Goal: Transaction & Acquisition: Book appointment/travel/reservation

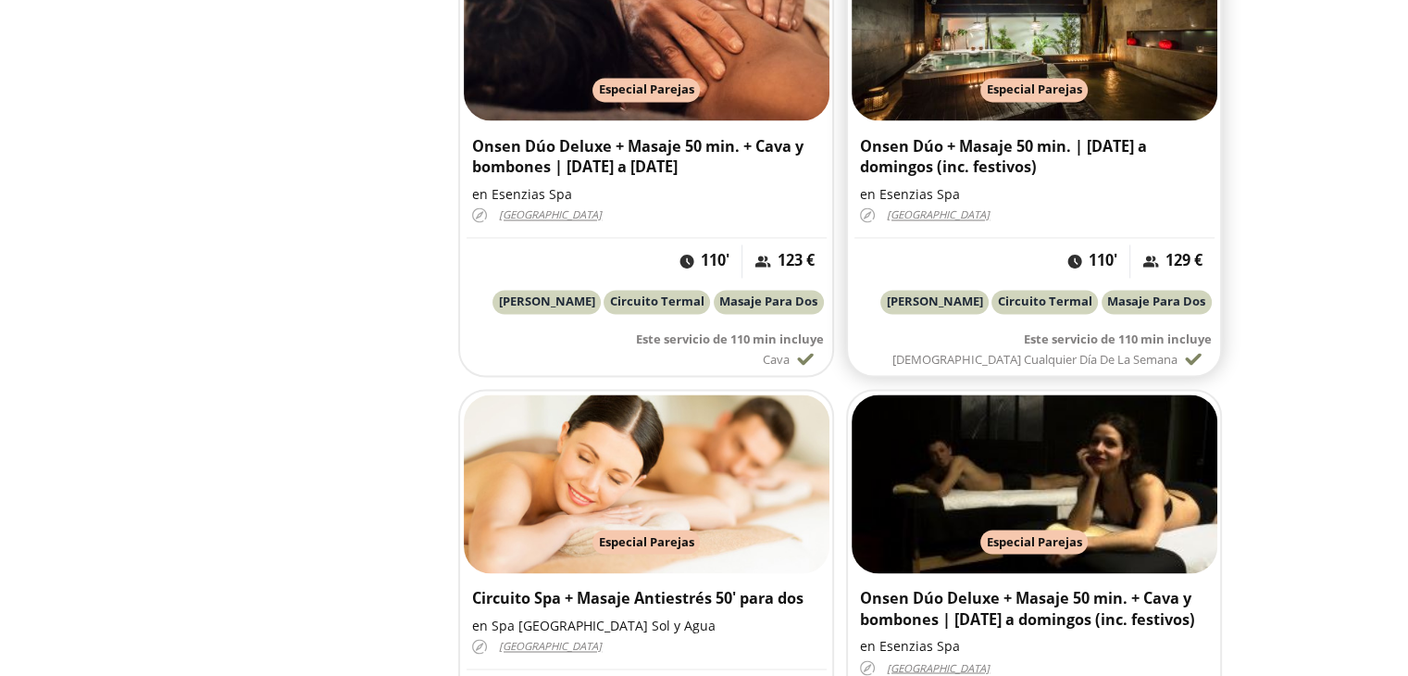
scroll to position [2962, 0]
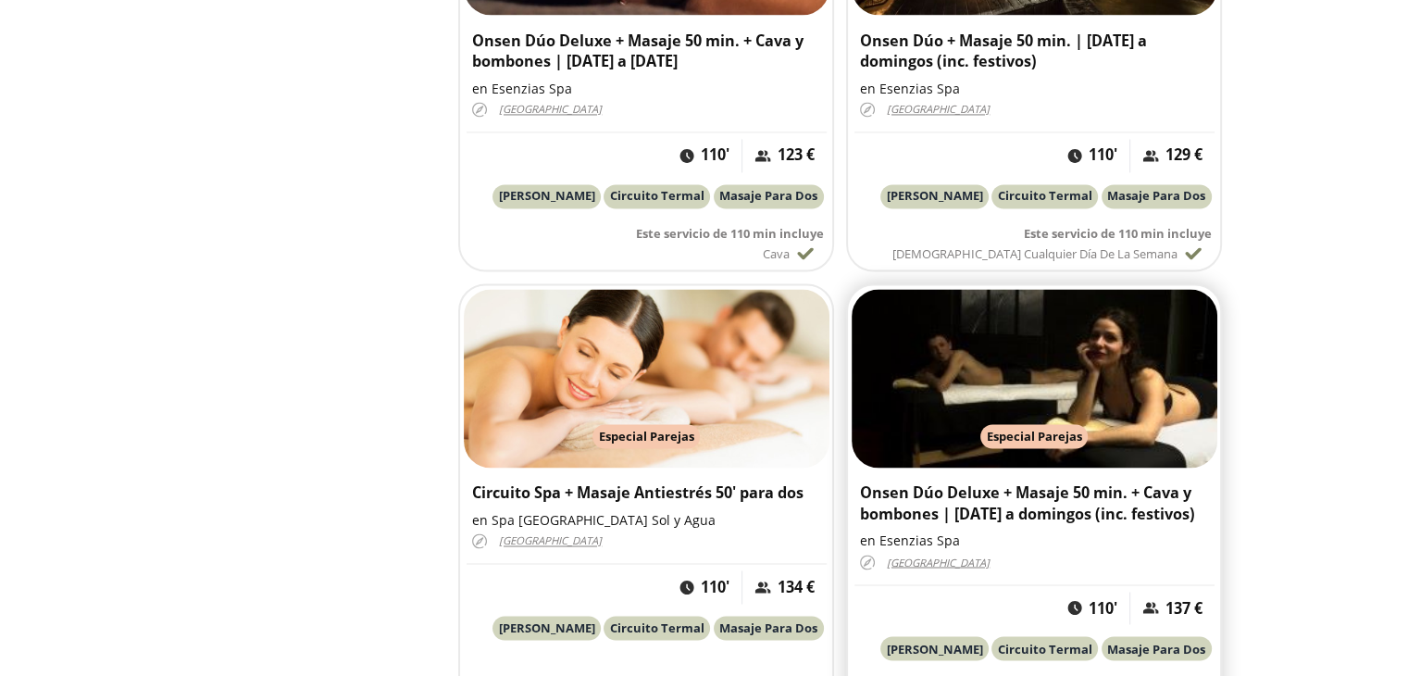
click at [929, 484] on h3 "Onsen Dúo Deluxe + Masaje 50 min. + Cava y bombones | [DATE] a domingos (inc. f…" at bounding box center [1034, 503] width 348 height 43
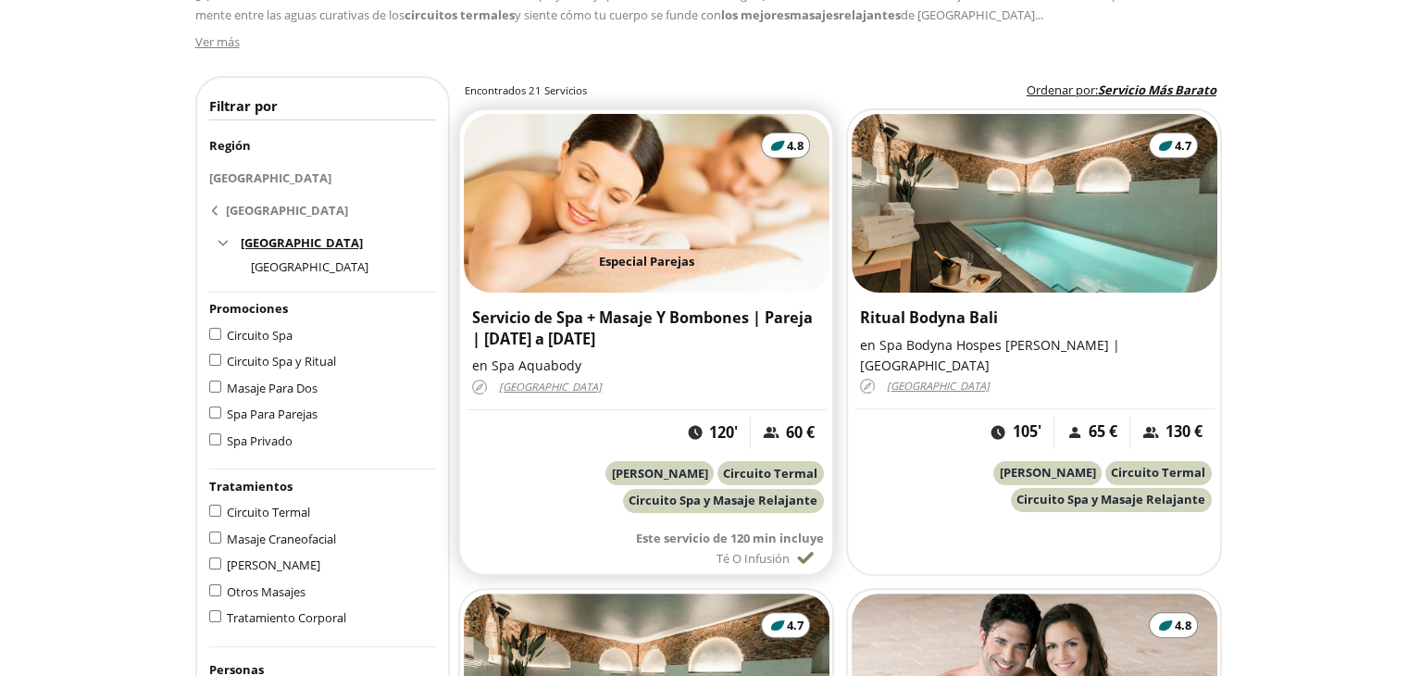
scroll to position [463, 0]
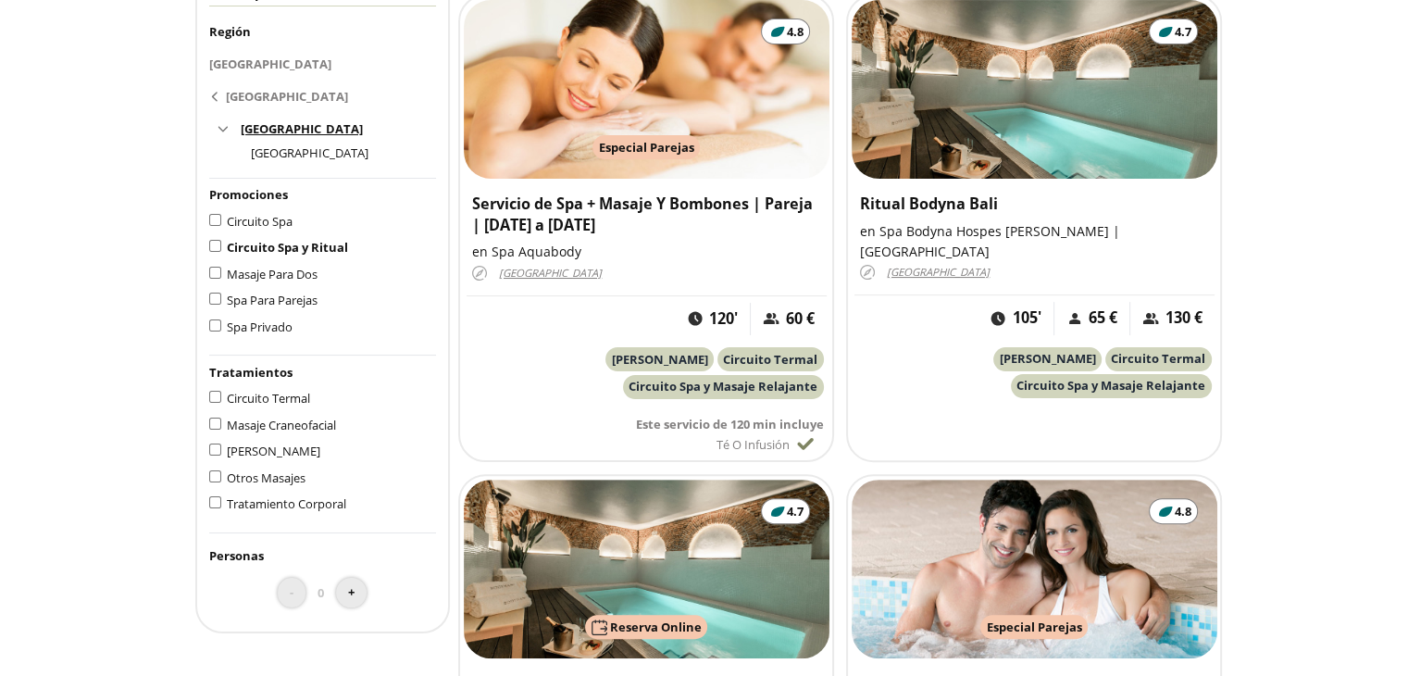
click at [229, 247] on span "Circuito Spa y Ritual" at bounding box center [287, 247] width 121 height 17
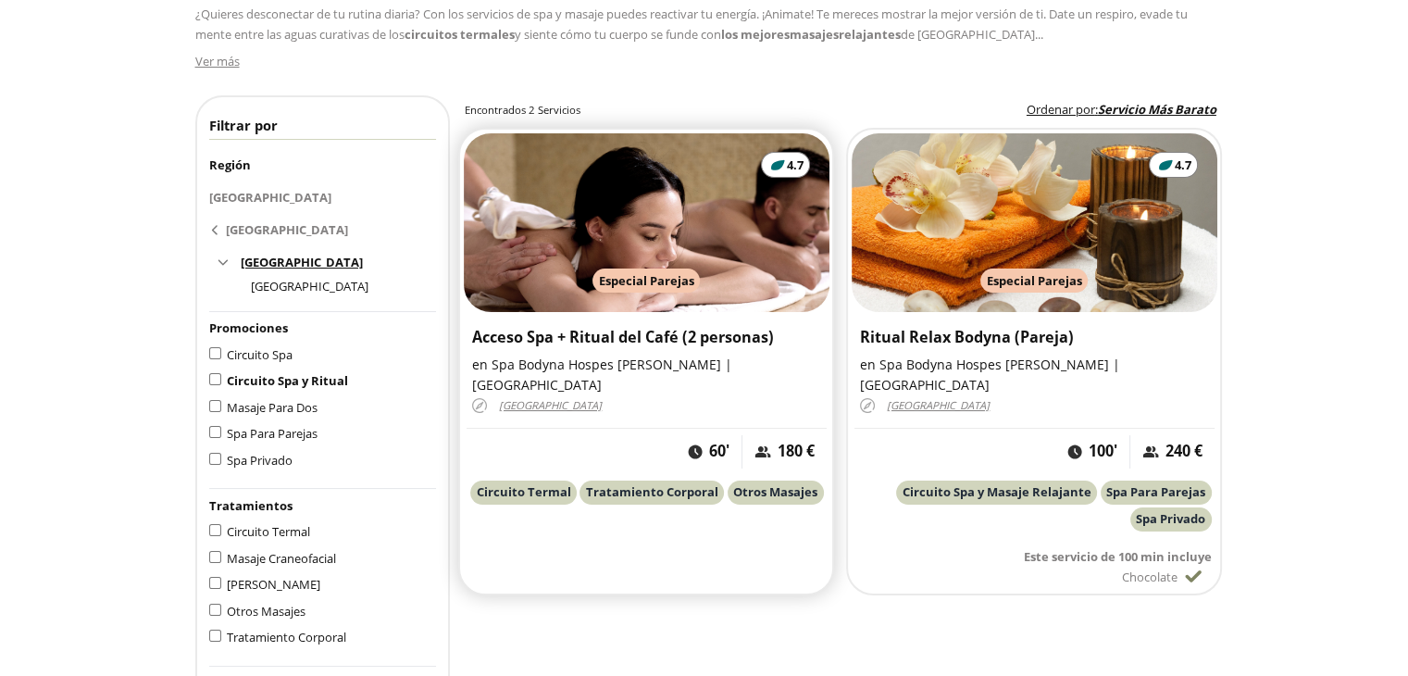
scroll to position [370, 0]
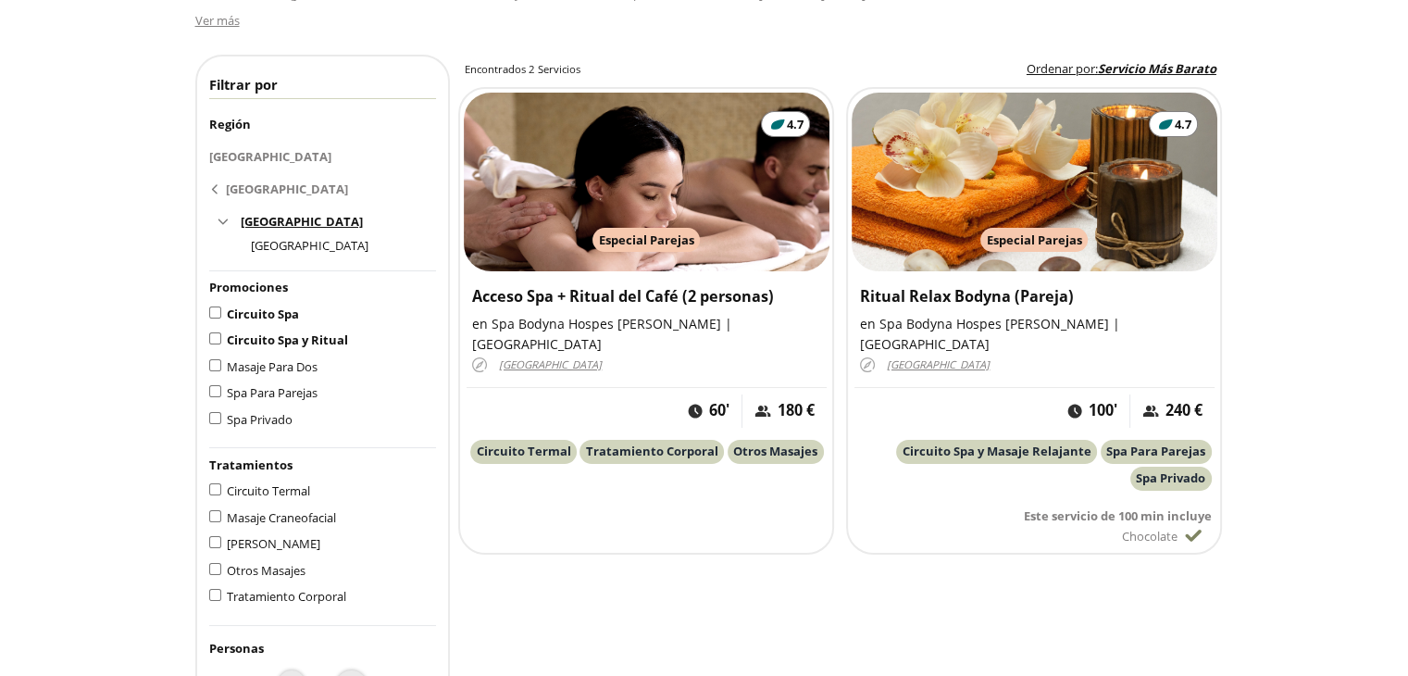
click at [230, 316] on span "Circuito Spa" at bounding box center [263, 313] width 72 height 17
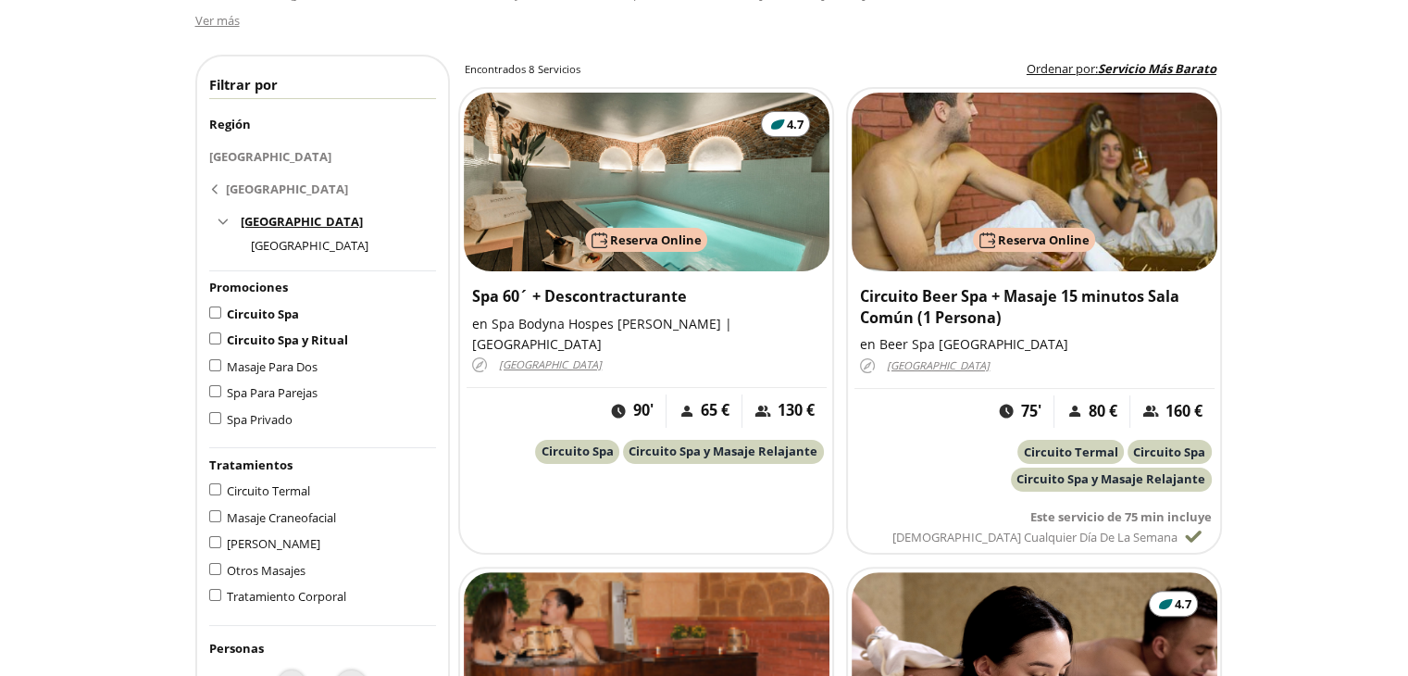
click at [223, 333] on label "Circuito Spa y Ritual" at bounding box center [287, 339] width 133 height 17
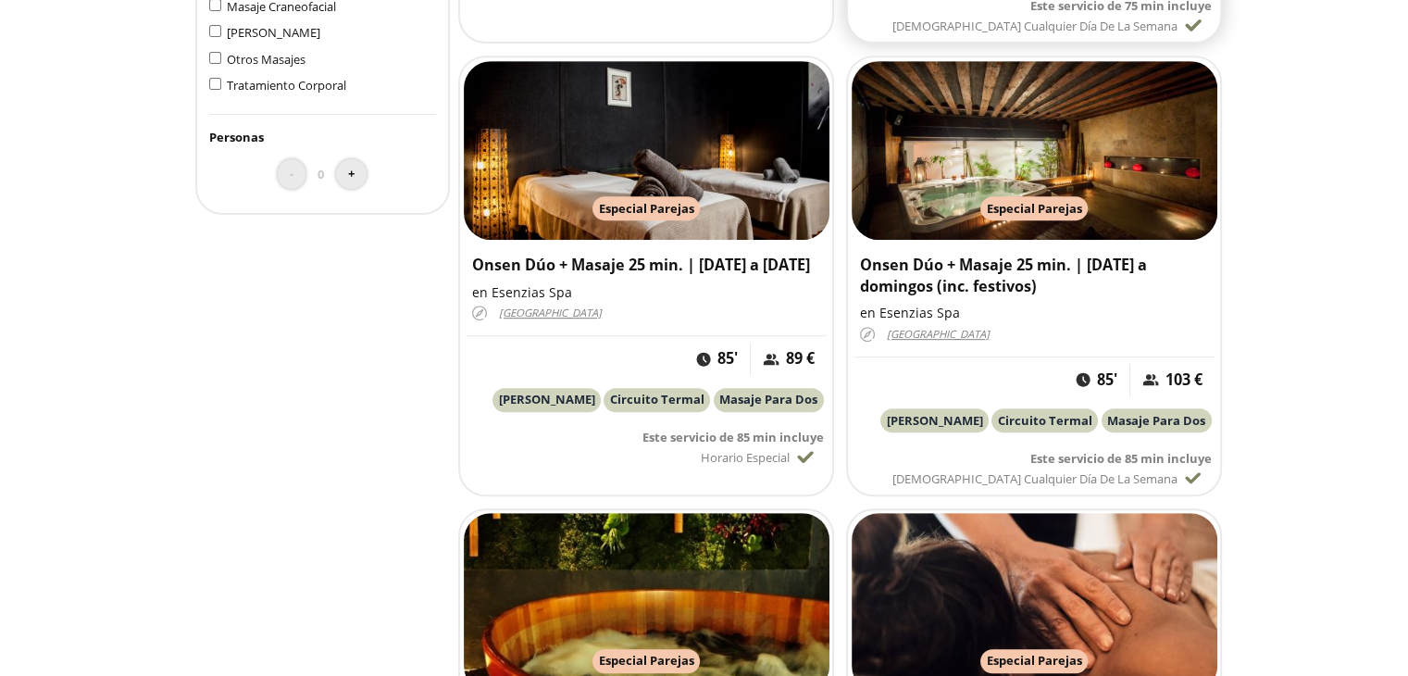
scroll to position [833, 0]
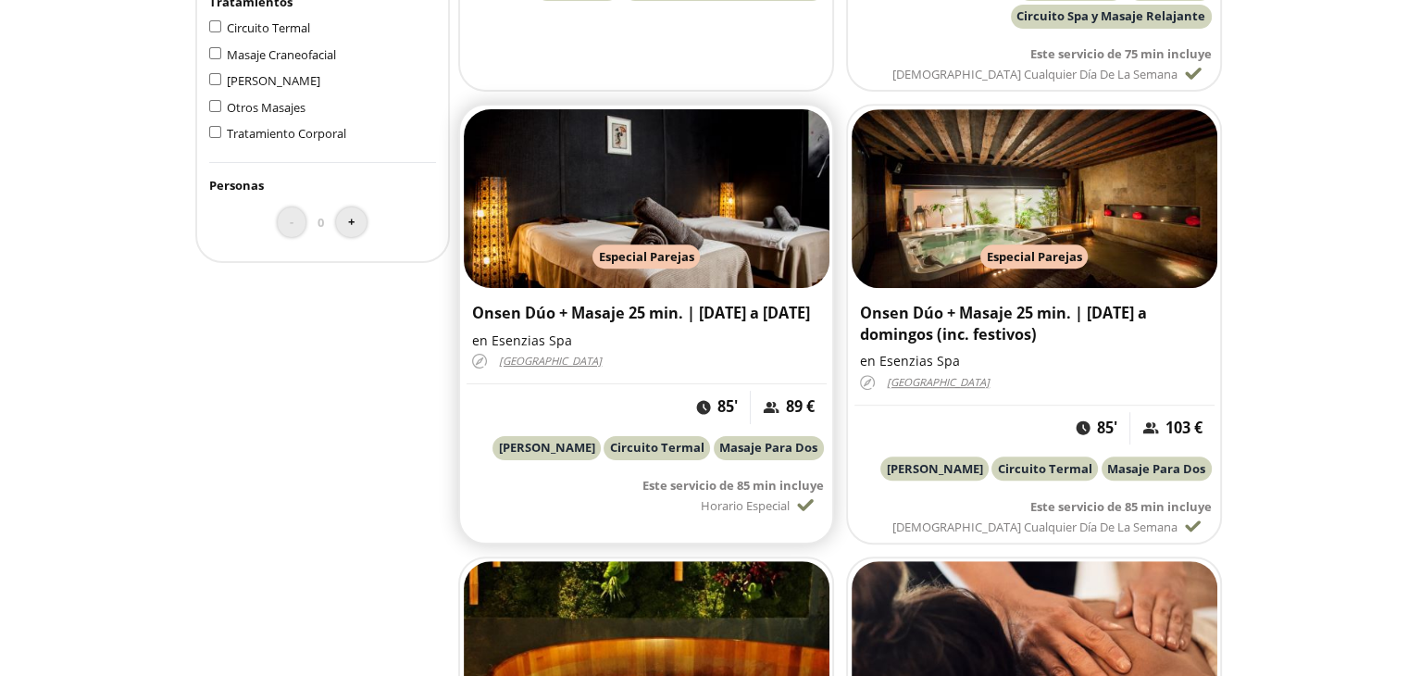
click at [689, 305] on h3 "Onsen Dúo + Masaje 25 min. | [DATE] a [DATE]" at bounding box center [646, 313] width 348 height 21
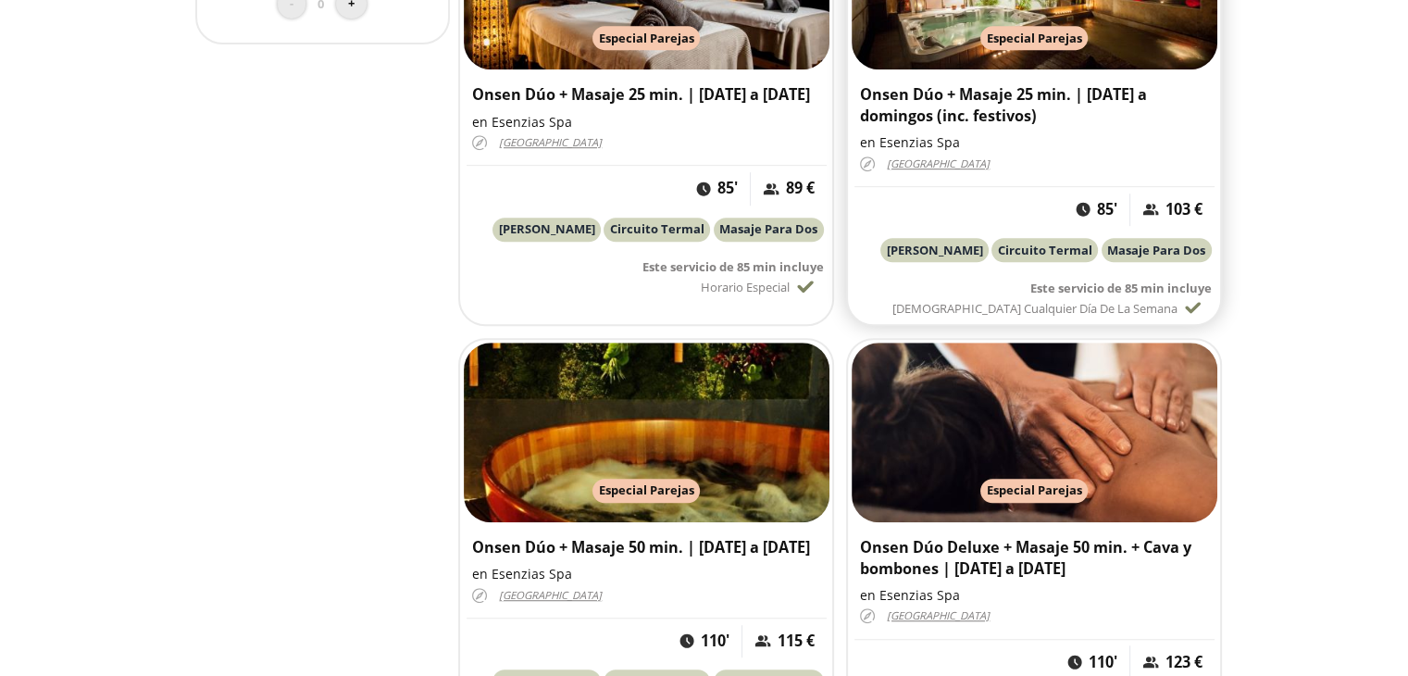
scroll to position [1203, 0]
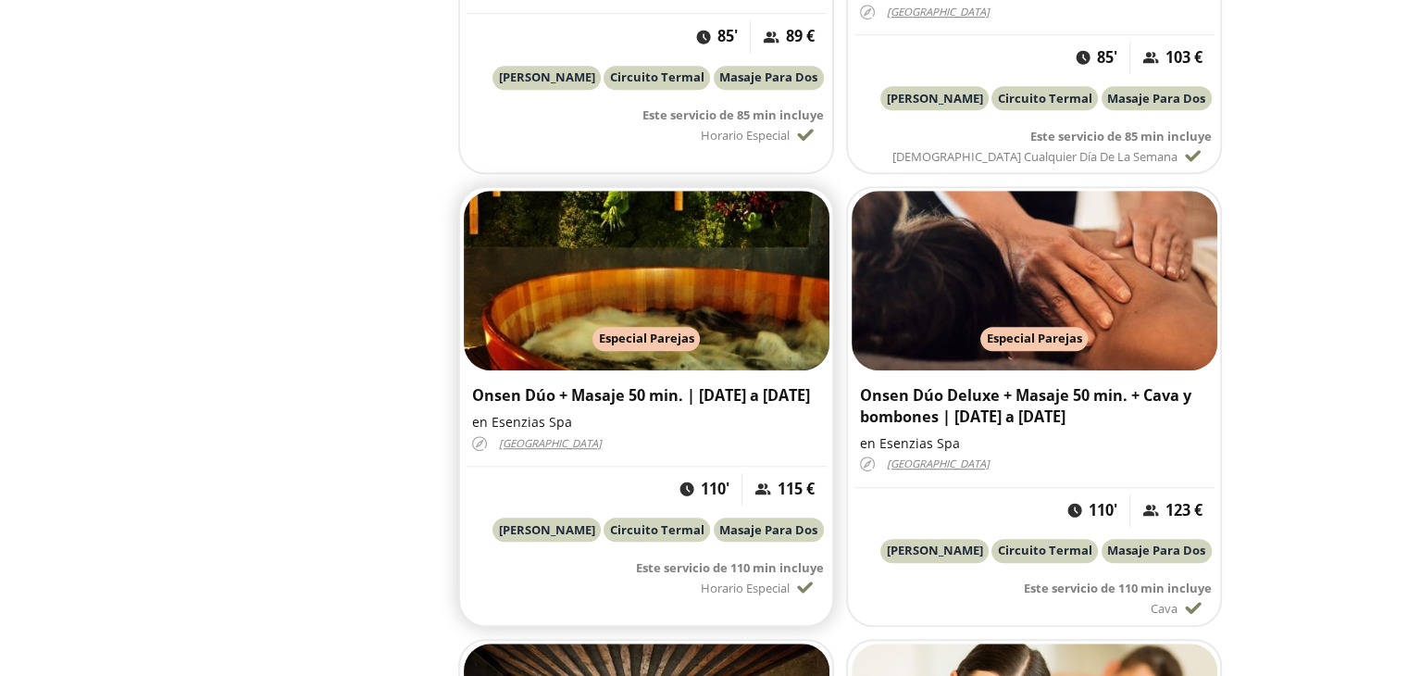
click at [710, 335] on div "Parejas Especial Parejas" at bounding box center [646, 339] width 372 height 24
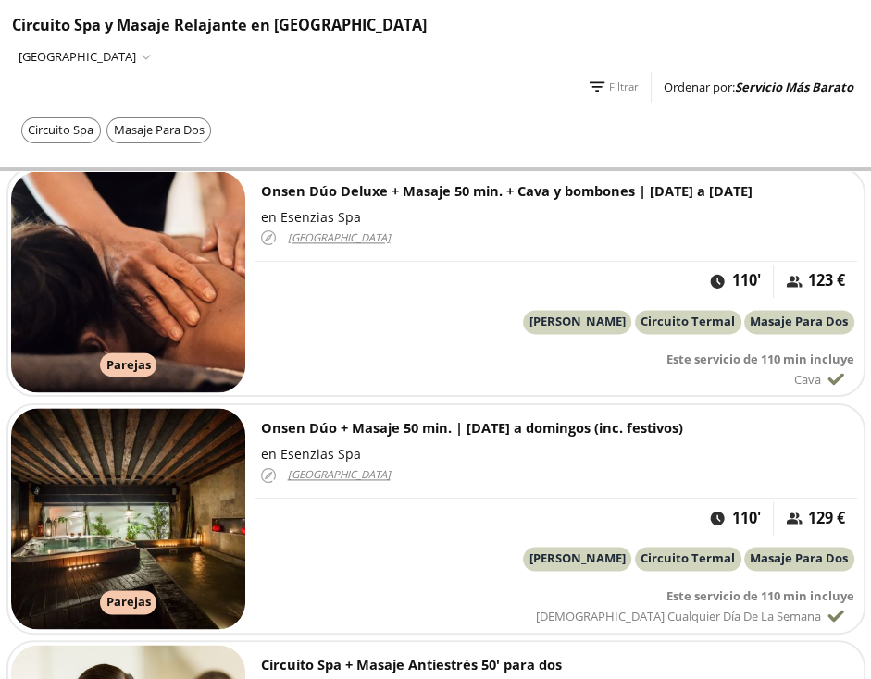
scroll to position [1398, 0]
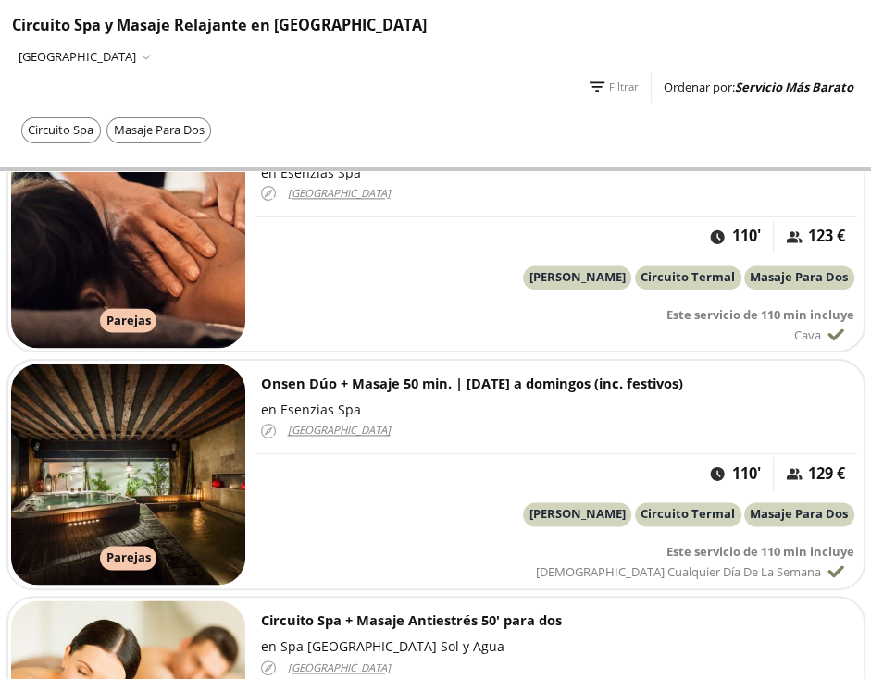
click at [452, 379] on h3 "Onsen Dúo + Masaje 50 min. | [DATE] a domingos (inc. festivos)" at bounding box center [556, 383] width 591 height 21
